Goal: Transaction & Acquisition: Purchase product/service

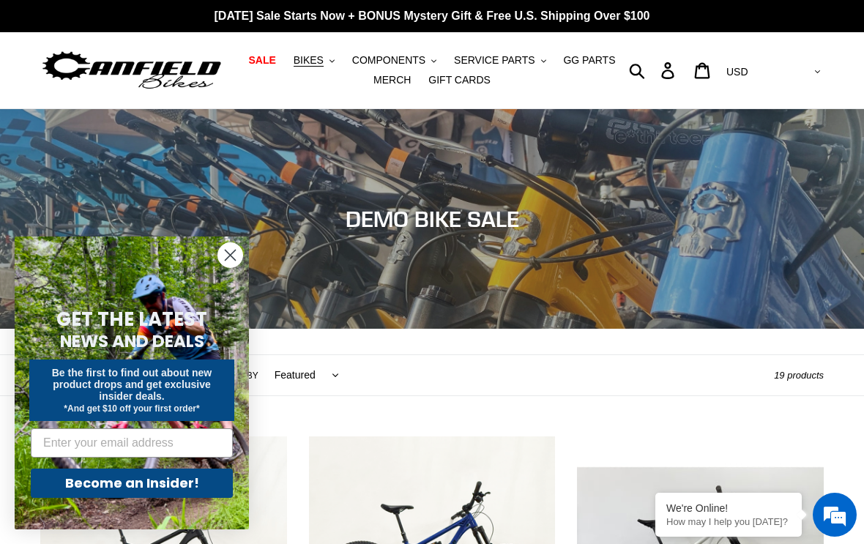
click at [225, 256] on circle "Close dialog" at bounding box center [230, 255] width 24 height 24
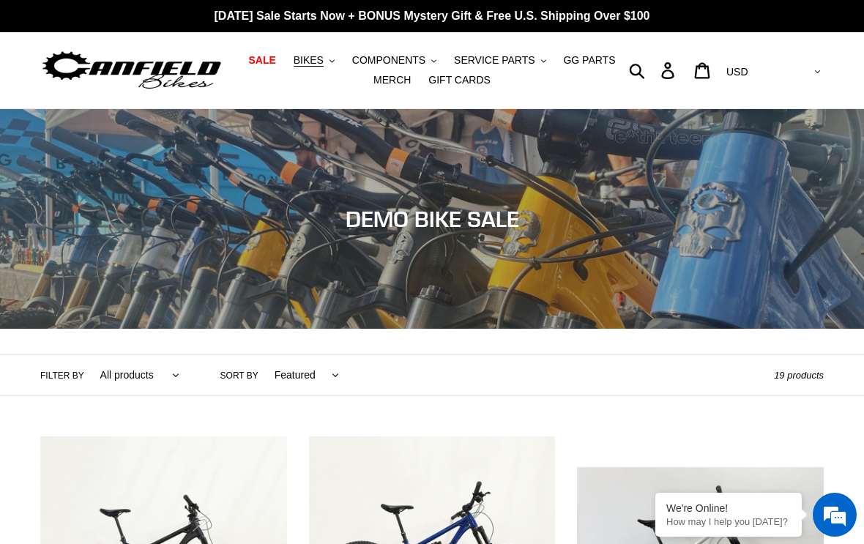
click at [311, 66] on span "BIKES" at bounding box center [308, 60] width 30 height 12
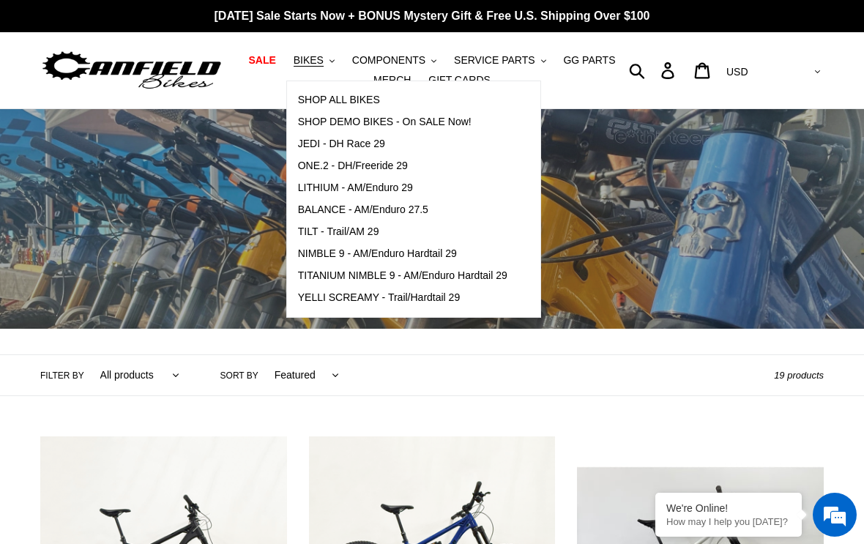
click at [320, 236] on span "TILT - Trail/AM 29" at bounding box center [338, 231] width 81 height 12
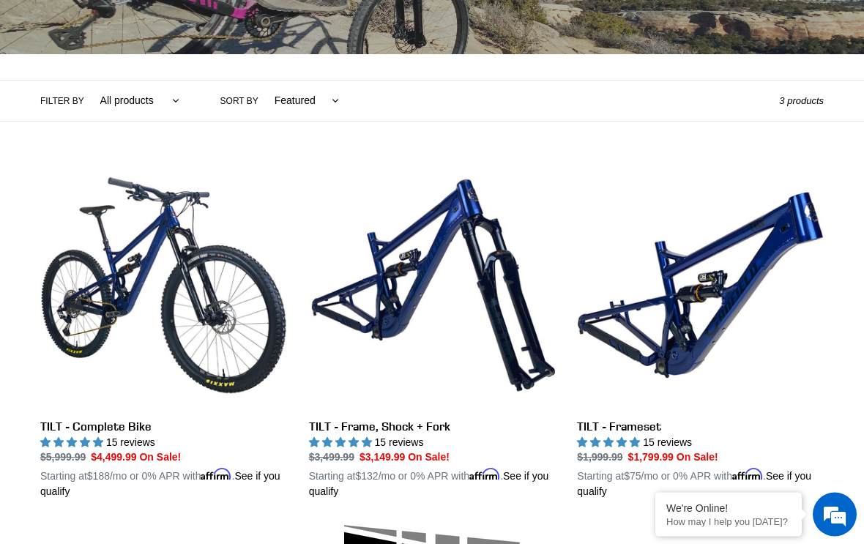
scroll to position [274, 0]
click at [684, 318] on link "TILT - Frameset" at bounding box center [700, 330] width 247 height 337
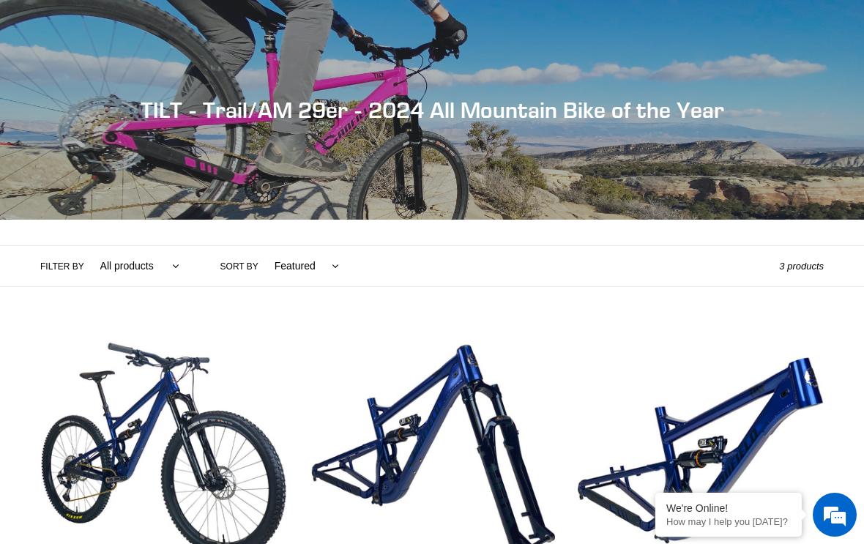
scroll to position [299, 0]
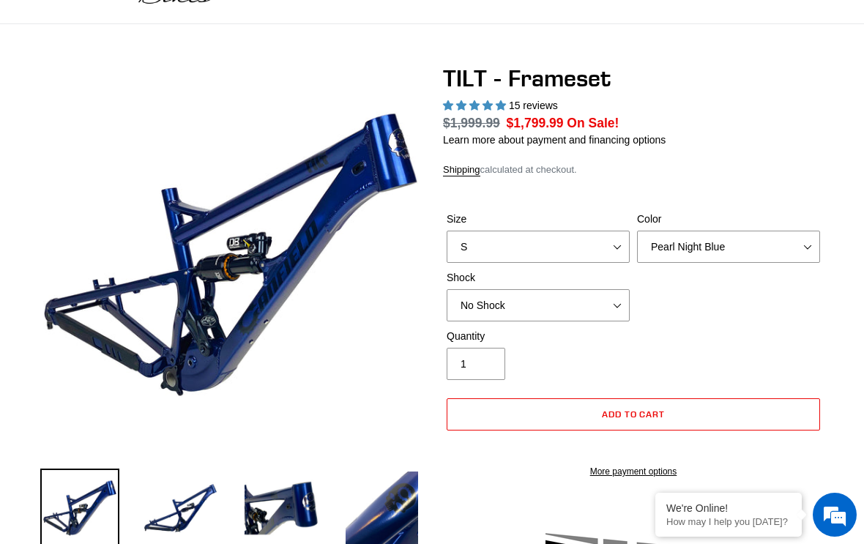
select select "highest-rating"
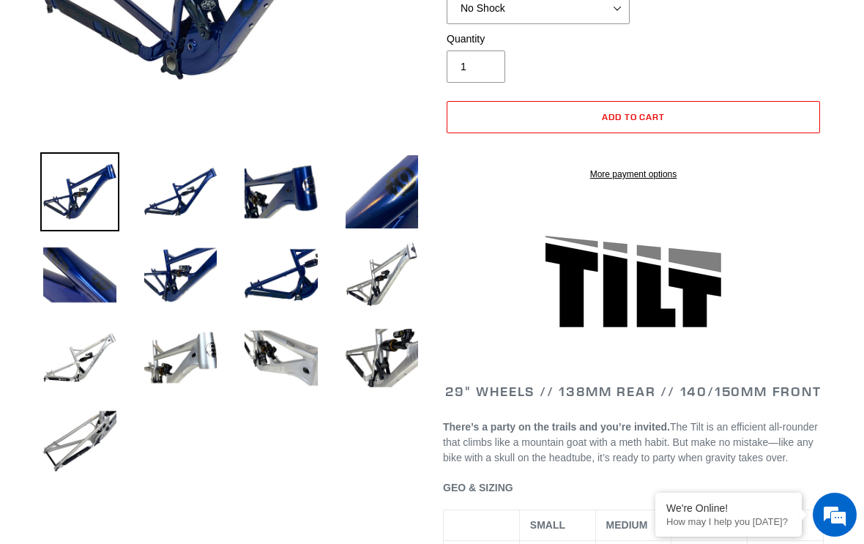
scroll to position [400, 0]
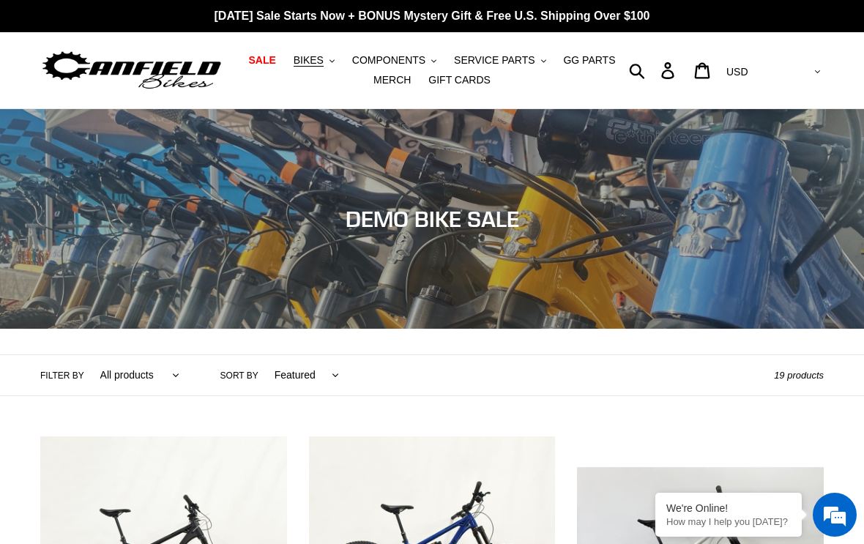
click at [422, 217] on span "Collection: DEMO BIKE SALE" at bounding box center [431, 219] width 173 height 26
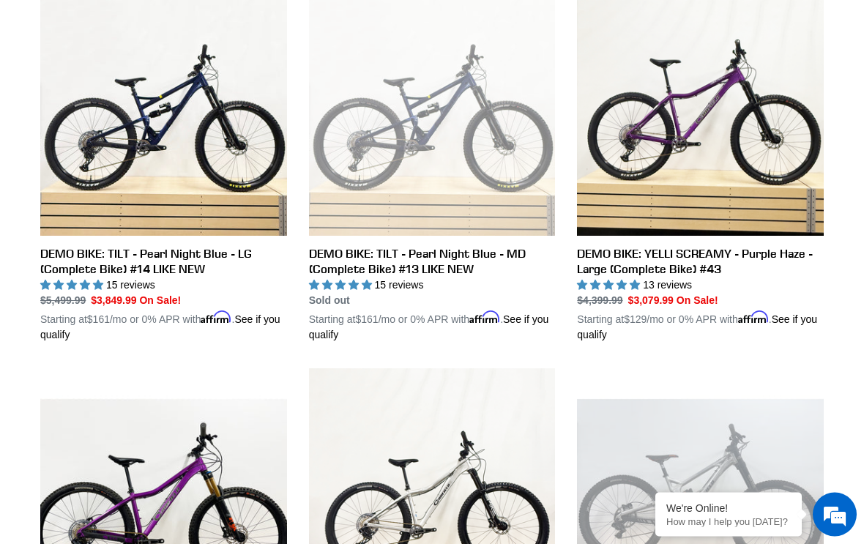
scroll to position [826, 0]
click at [109, 263] on link "DEMO BIKE: TILT - Pearl Night Blue - LG (Complete Bike) #14 LIKE NEW" at bounding box center [163, 165] width 247 height 353
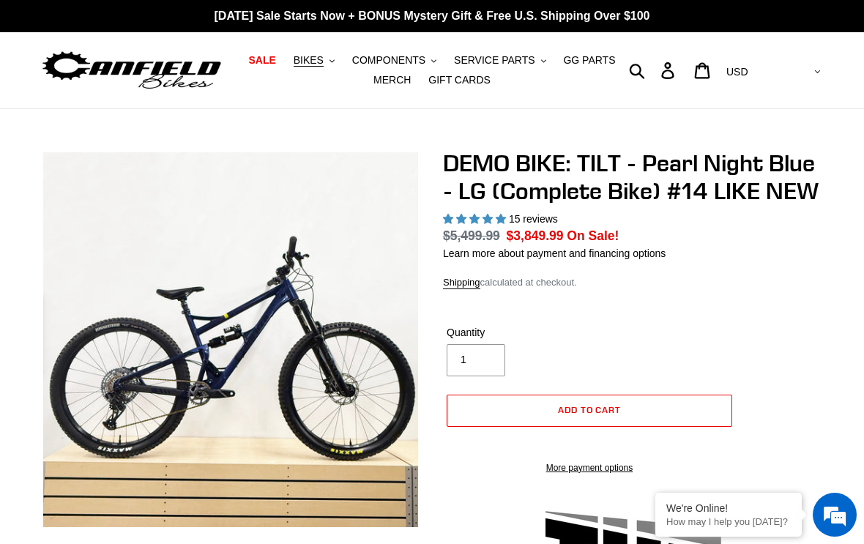
select select "highest-rating"
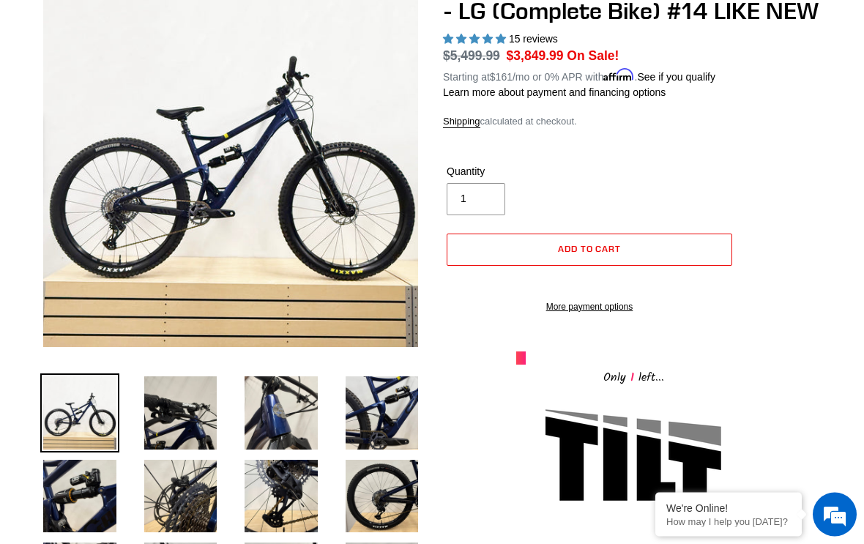
scroll to position [180, 0]
